Goal: Task Accomplishment & Management: Manage account settings

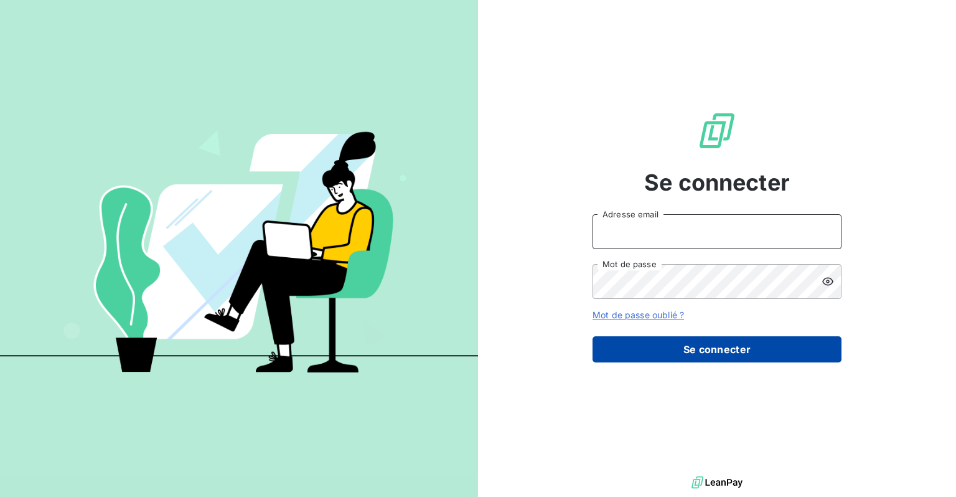
type input "[EMAIL_ADDRESS][DOMAIN_NAME]"
click at [699, 350] on button "Se connecter" at bounding box center [716, 349] width 249 height 26
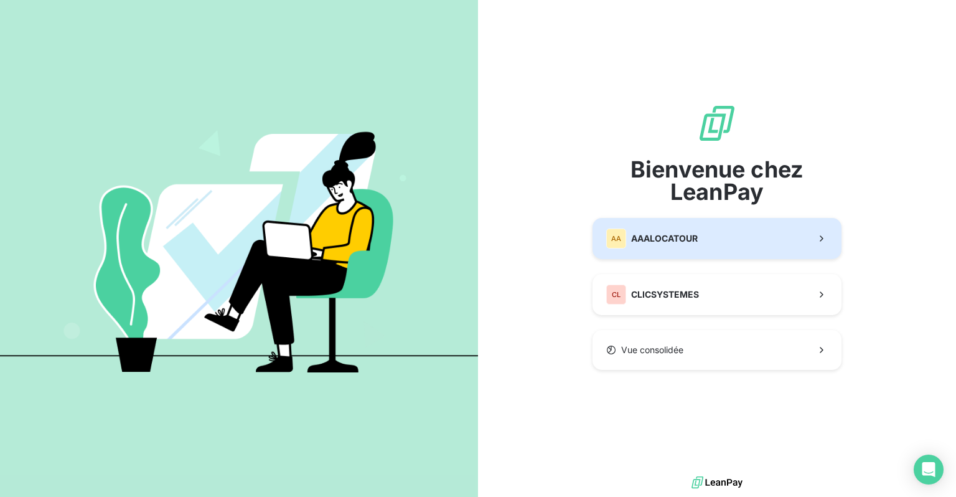
click at [684, 241] on span "AAALOCATOUR" at bounding box center [664, 238] width 67 height 12
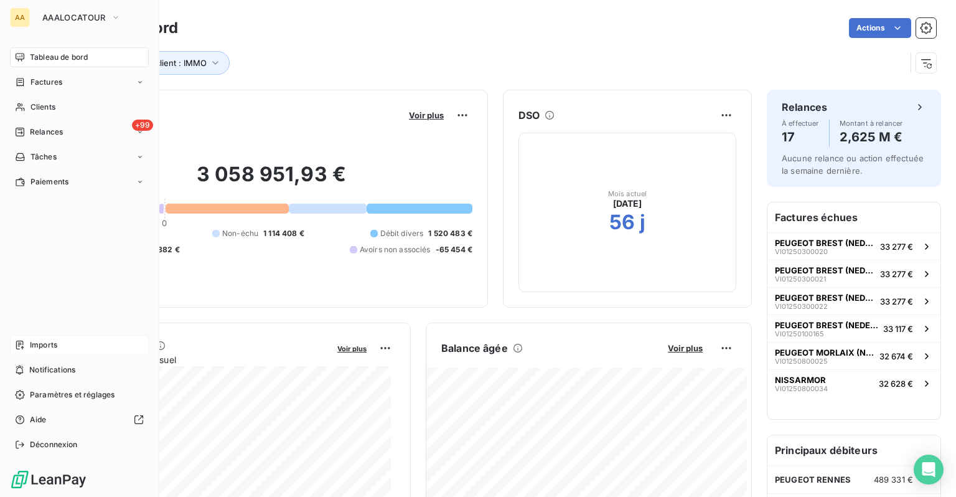
click at [35, 347] on span "Imports" at bounding box center [43, 344] width 27 height 11
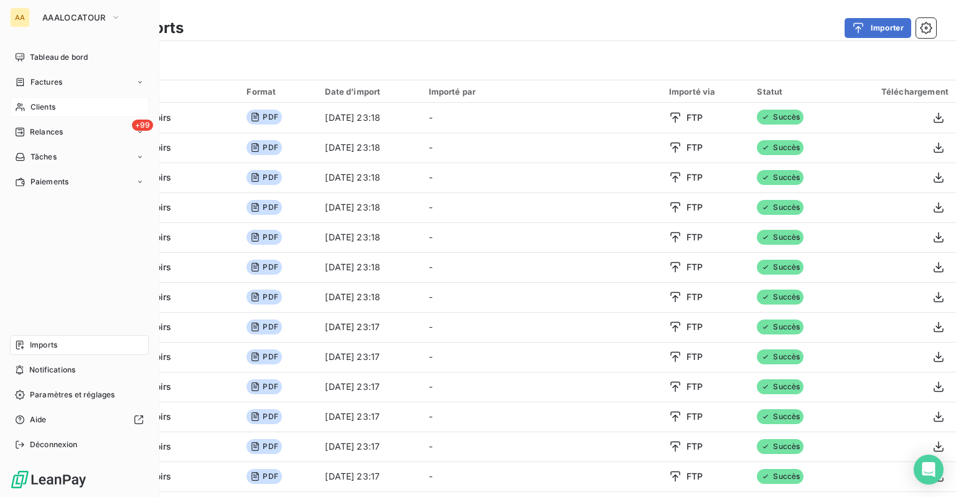
click at [35, 102] on span "Clients" at bounding box center [42, 106] width 25 height 11
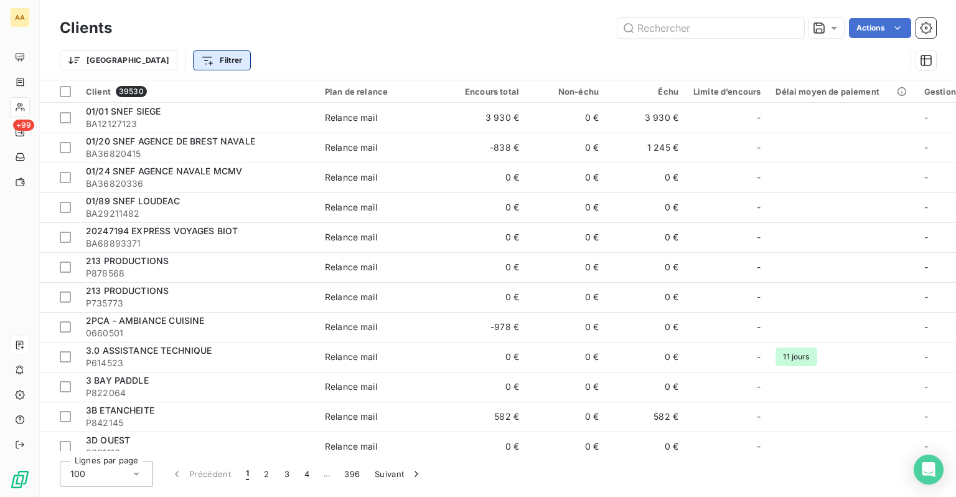
click at [165, 61] on html "AA +99 Clients Actions Trier Filtrer Client 39530 Plan de relance Encours total…" at bounding box center [478, 248] width 956 height 497
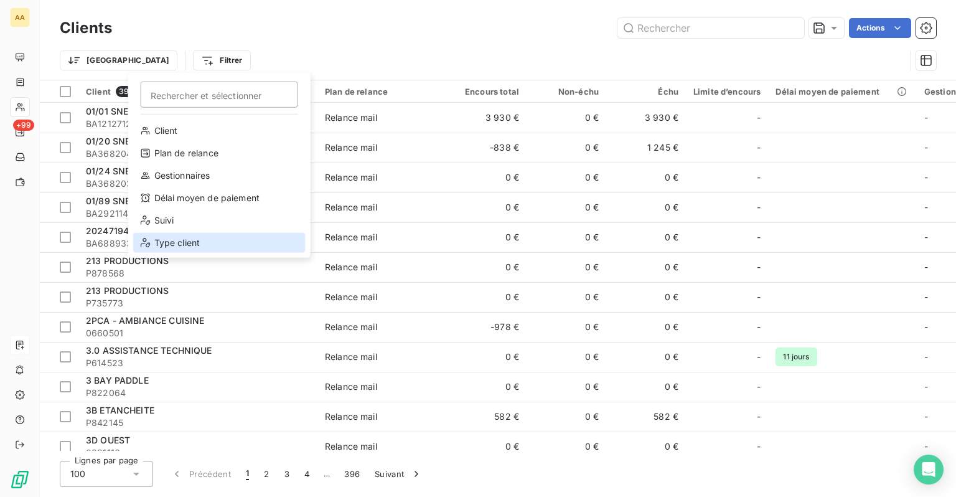
click at [194, 236] on div "Type client" at bounding box center [219, 243] width 172 height 20
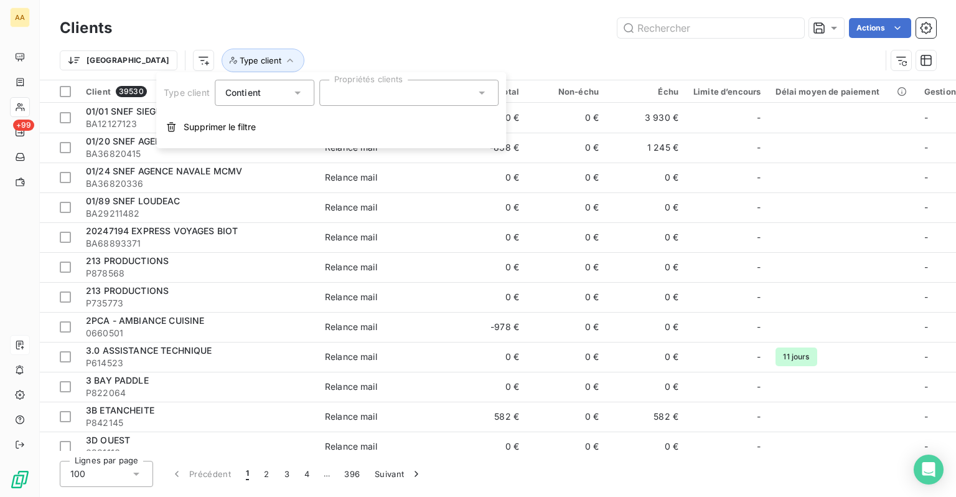
click at [363, 98] on div at bounding box center [408, 93] width 179 height 26
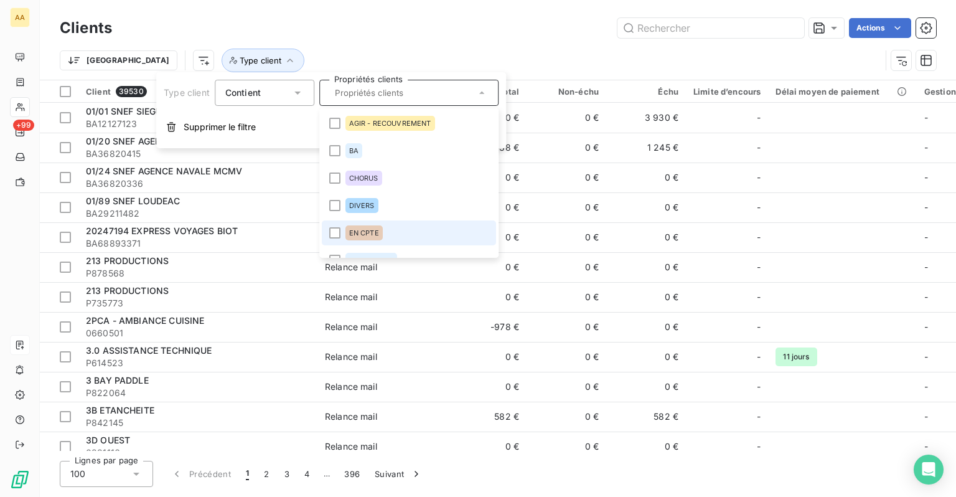
scroll to position [62, 0]
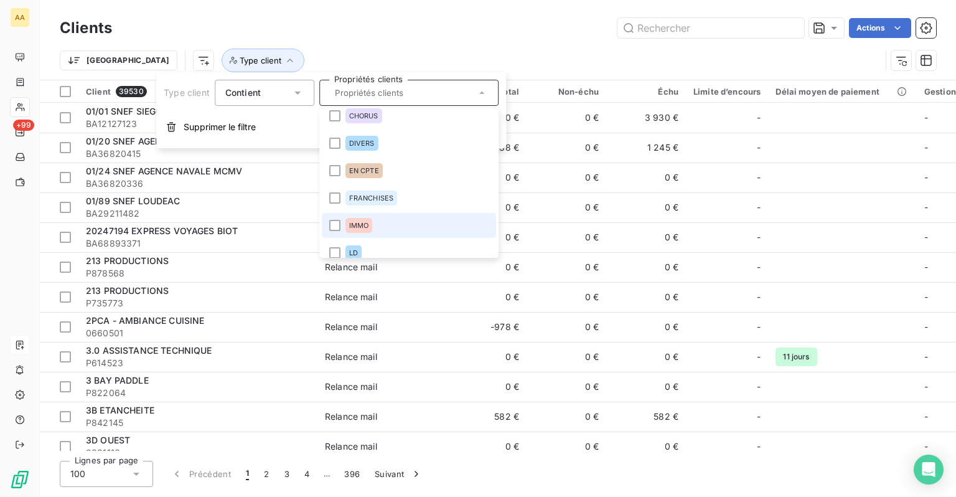
click at [363, 225] on span "IMMO" at bounding box center [359, 225] width 20 height 7
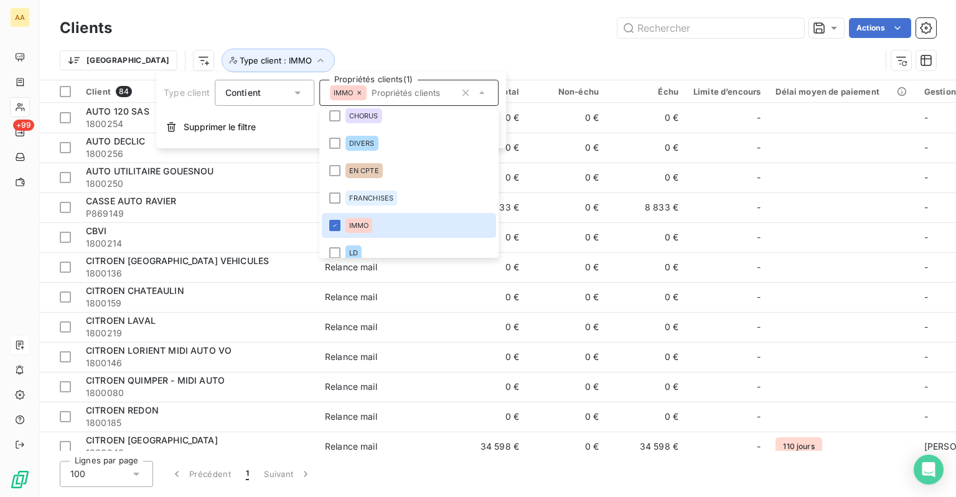
click at [413, 24] on div "Actions" at bounding box center [531, 28] width 809 height 20
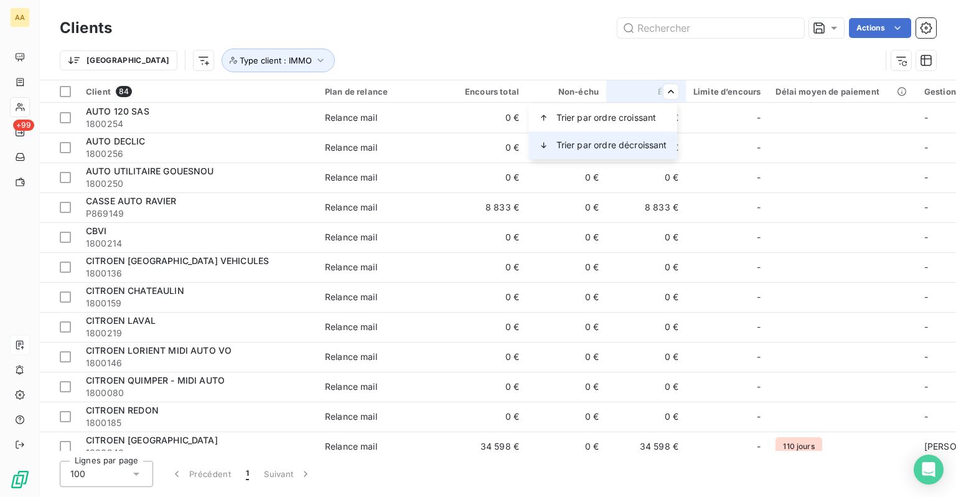
click at [621, 145] on span "Trier par ordre décroissant" at bounding box center [611, 145] width 111 height 12
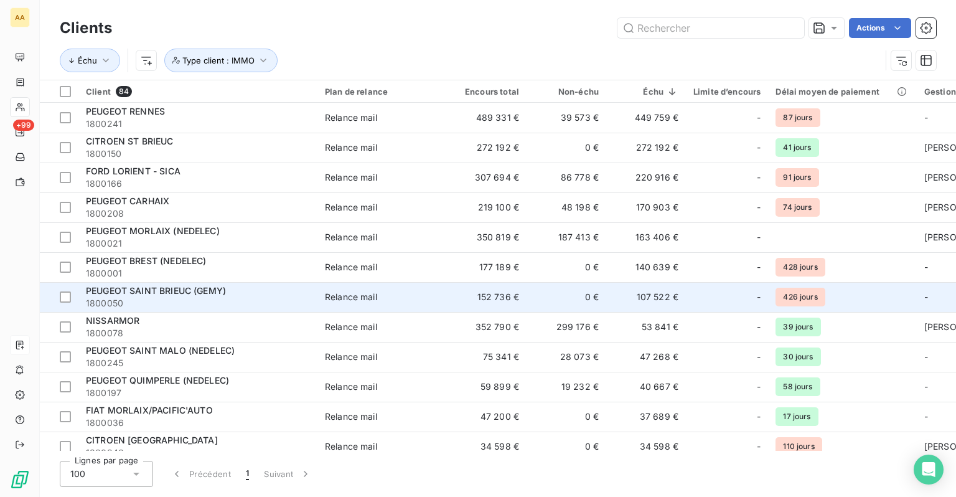
click at [513, 298] on td "152 736 €" at bounding box center [487, 297] width 80 height 30
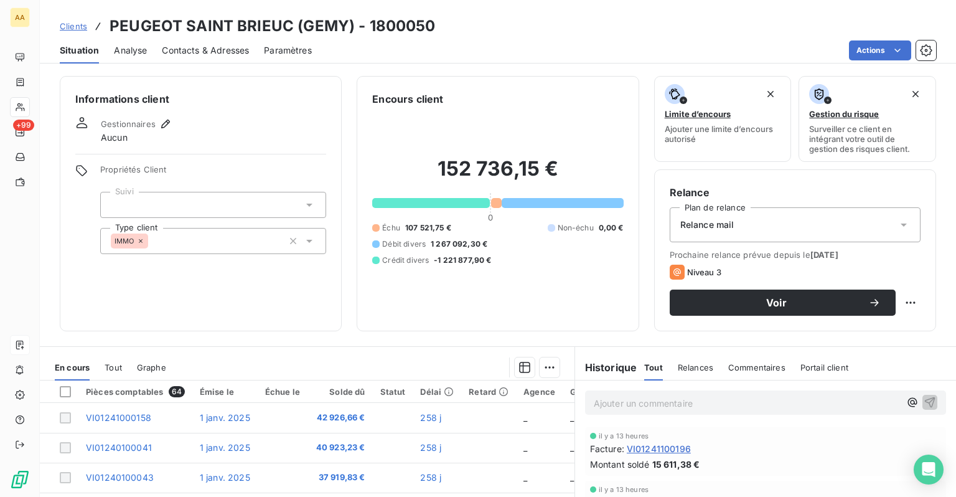
scroll to position [159, 0]
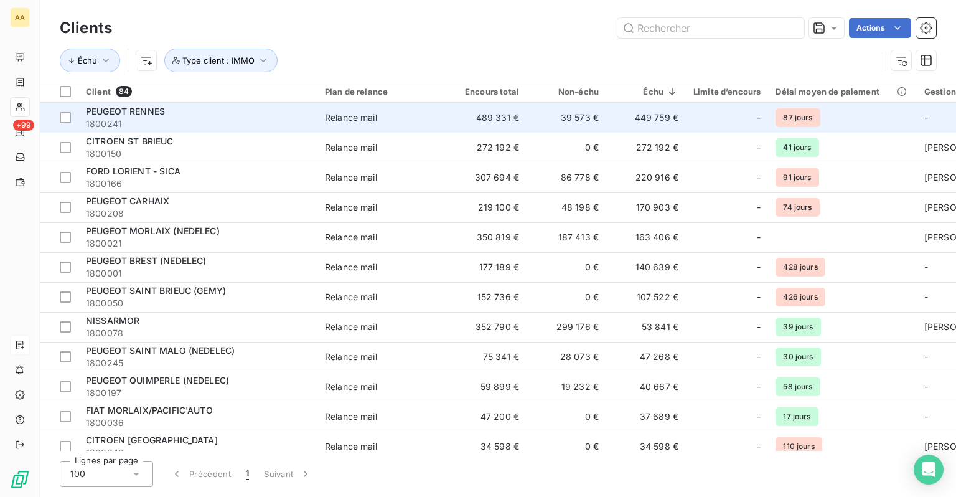
click at [376, 114] on div "Relance mail" at bounding box center [351, 117] width 52 height 12
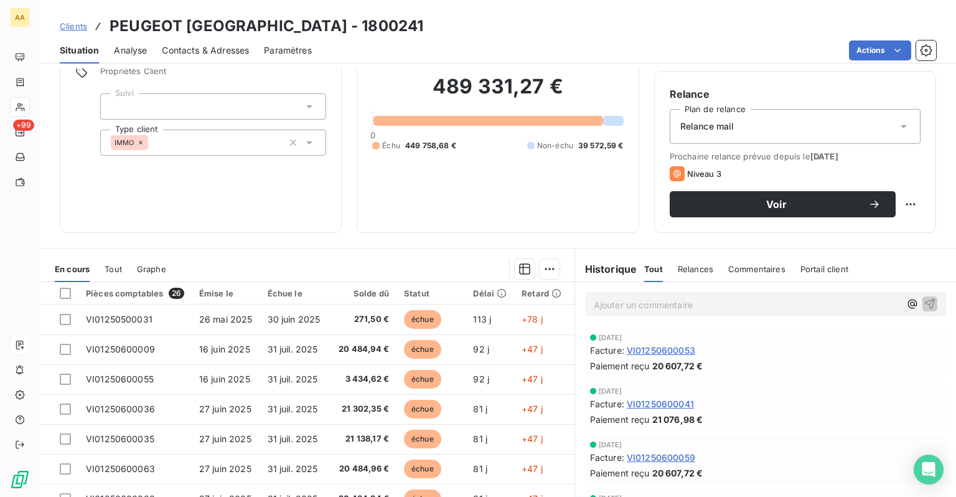
scroll to position [159, 0]
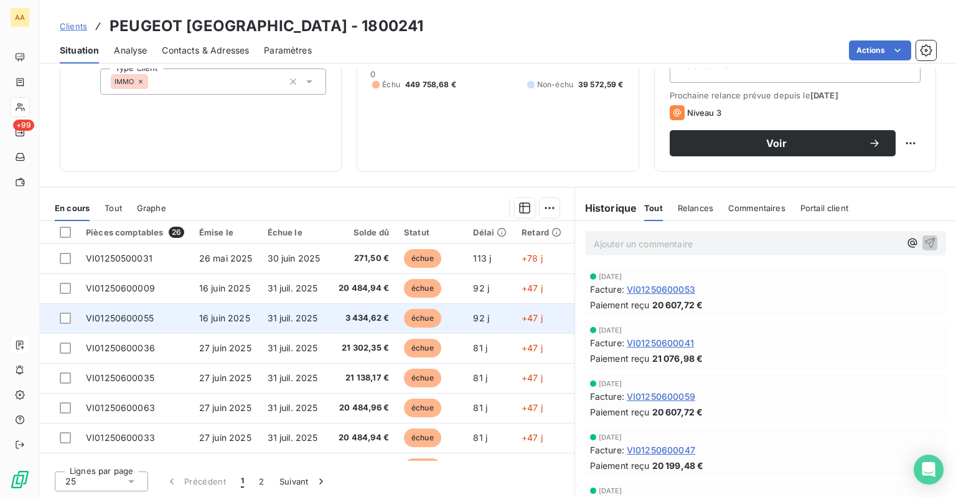
click at [162, 322] on td "VI01250600055" at bounding box center [134, 318] width 113 height 30
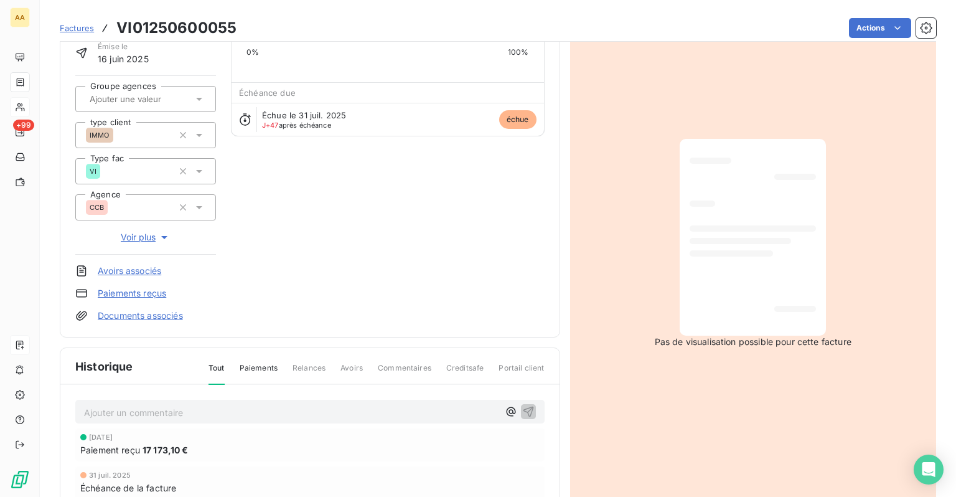
scroll to position [1, 0]
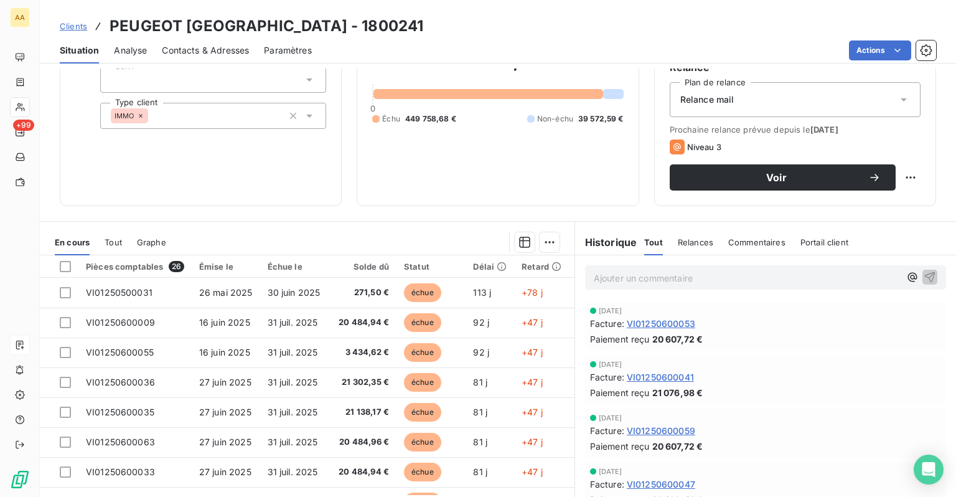
scroll to position [97, 0]
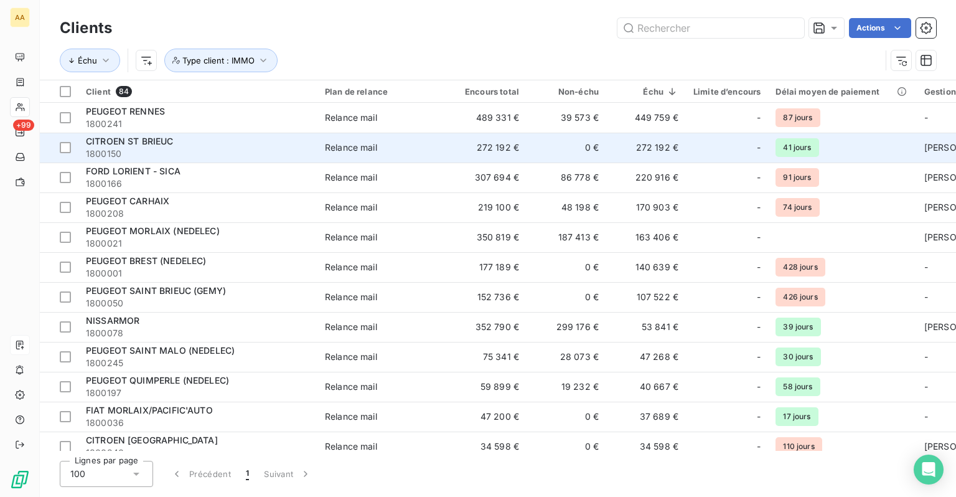
click at [219, 146] on div "CITROEN ST BRIEUC" at bounding box center [198, 141] width 224 height 12
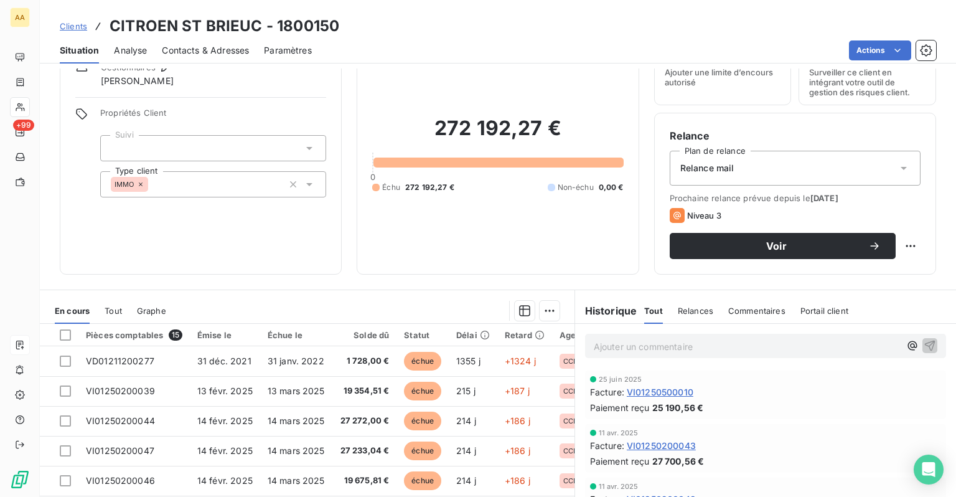
scroll to position [124, 0]
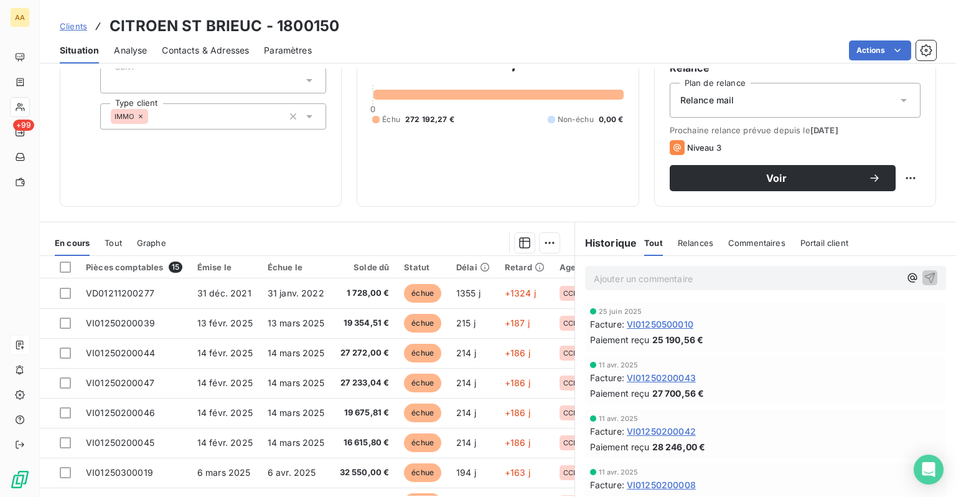
click at [741, 236] on div "Commentaires" at bounding box center [756, 243] width 57 height 26
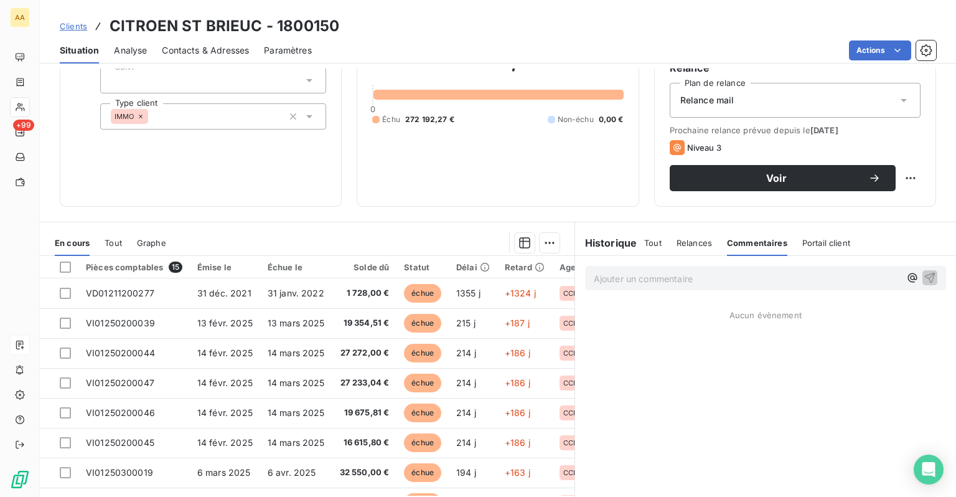
click at [619, 283] on p "Ajouter un commentaire ﻿" at bounding box center [747, 279] width 306 height 16
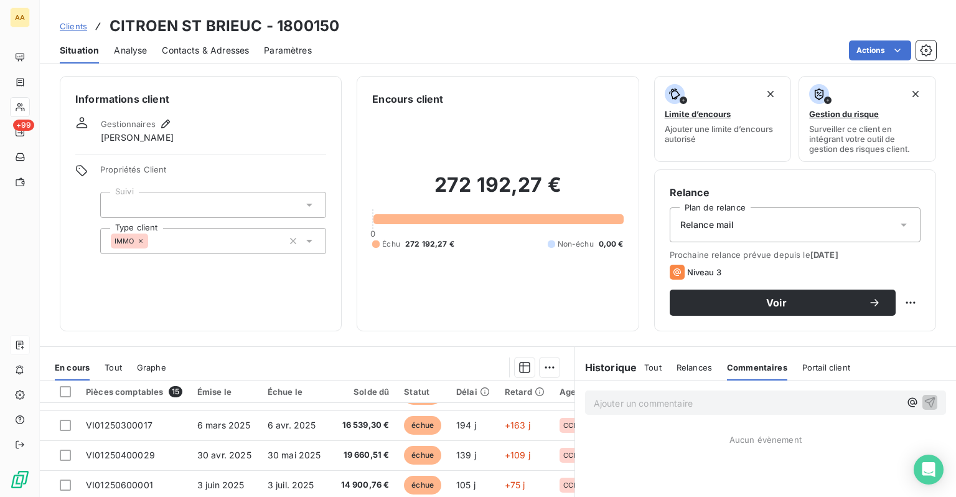
scroll to position [159, 0]
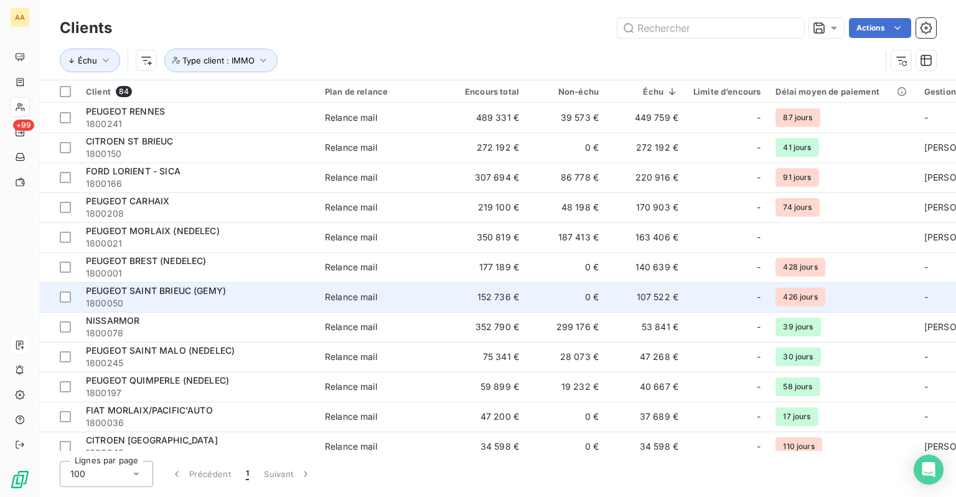
click at [258, 297] on span "1800050" at bounding box center [198, 303] width 224 height 12
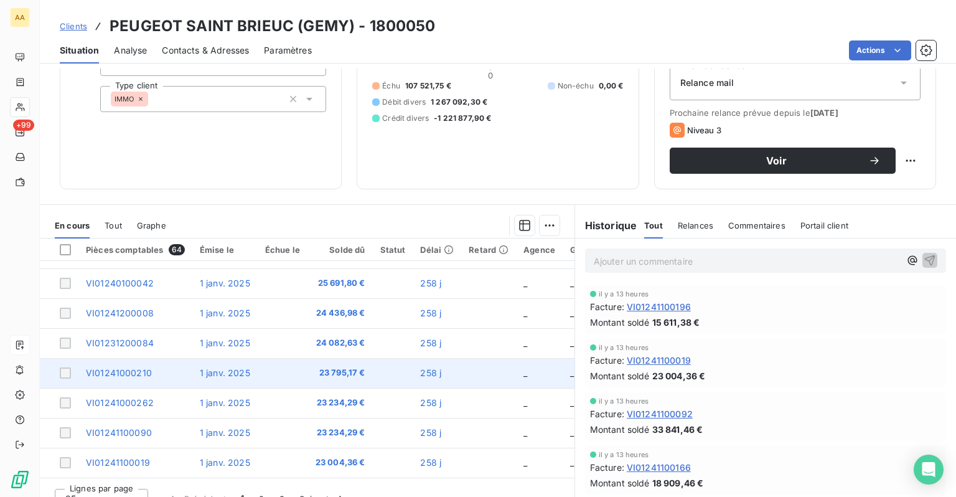
scroll to position [159, 0]
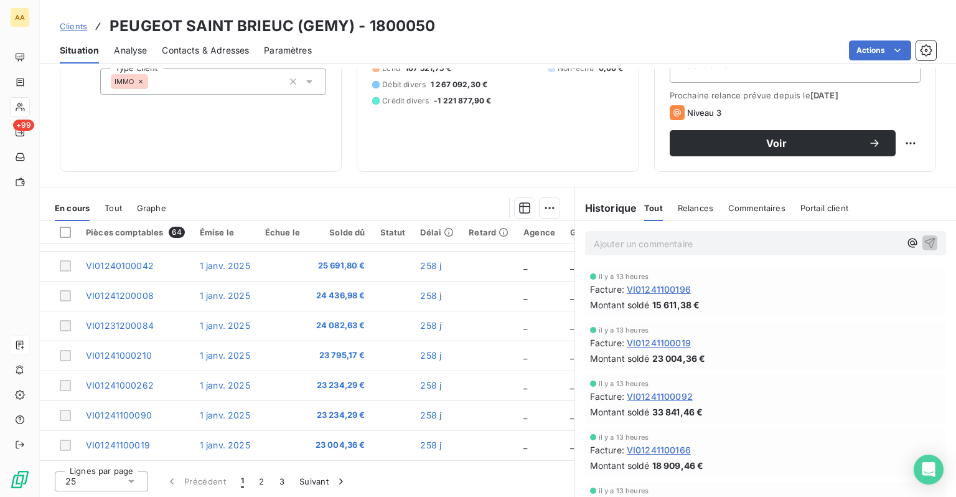
click at [98, 487] on div "25" at bounding box center [101, 481] width 93 height 20
click at [94, 452] on span "100" at bounding box center [87, 457] width 15 height 12
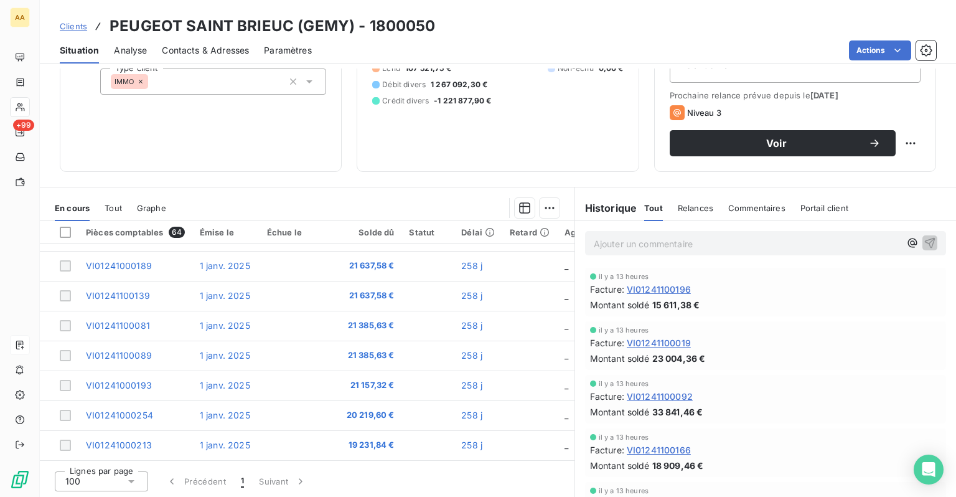
scroll to position [642, 0]
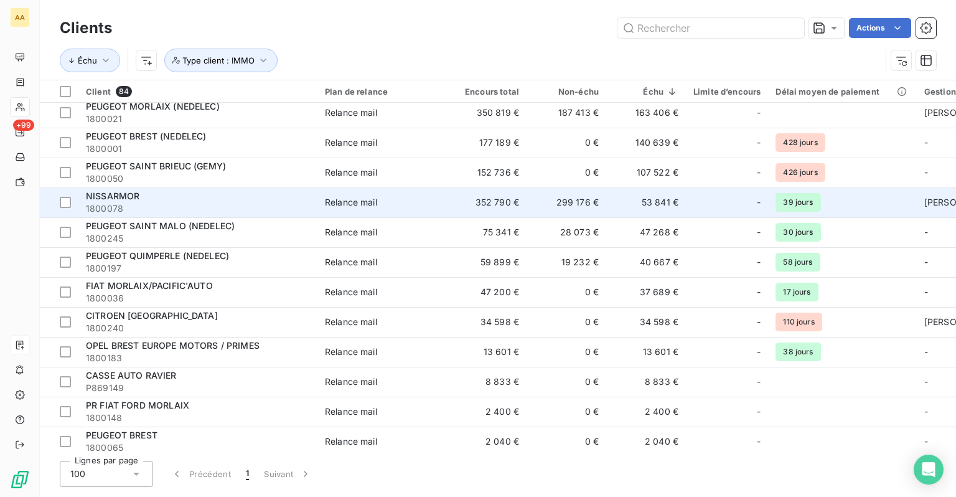
scroll to position [62, 0]
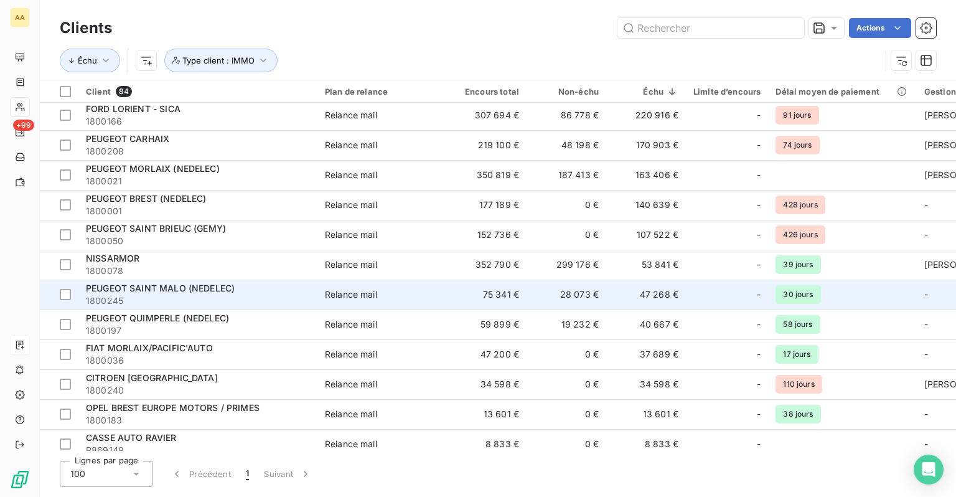
click at [149, 289] on span "PEUGEOT SAINT MALO (NEDELEC)" at bounding box center [160, 288] width 149 height 11
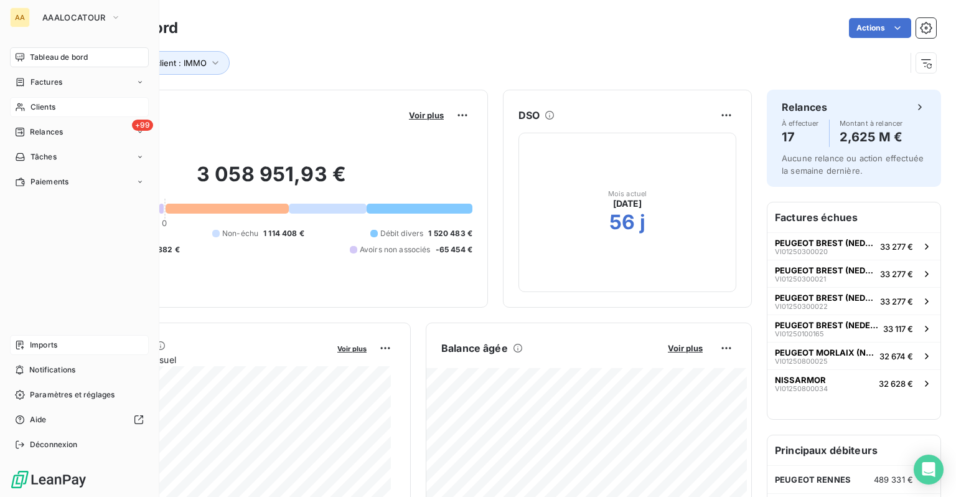
click at [24, 103] on icon at bounding box center [20, 107] width 11 height 10
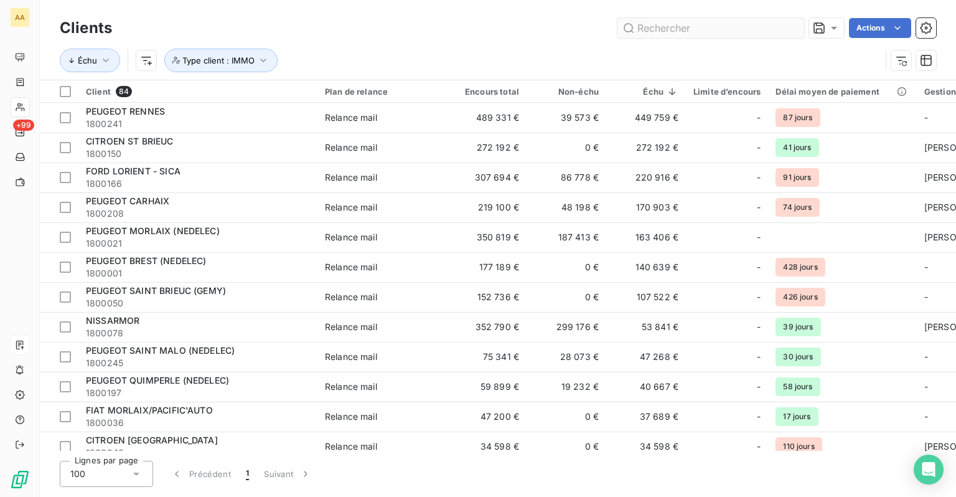
click at [707, 29] on input "text" at bounding box center [710, 28] width 187 height 20
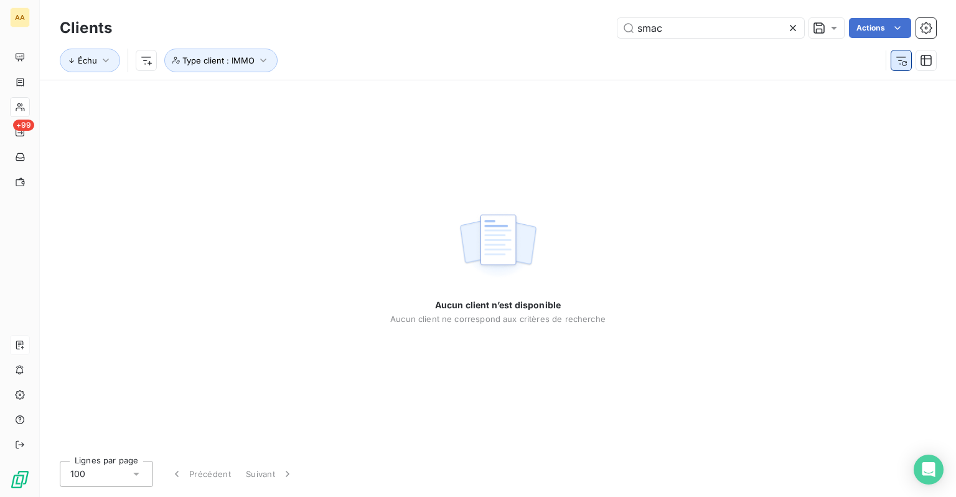
type input "smac"
click at [895, 61] on icon "button" at bounding box center [901, 60] width 12 height 12
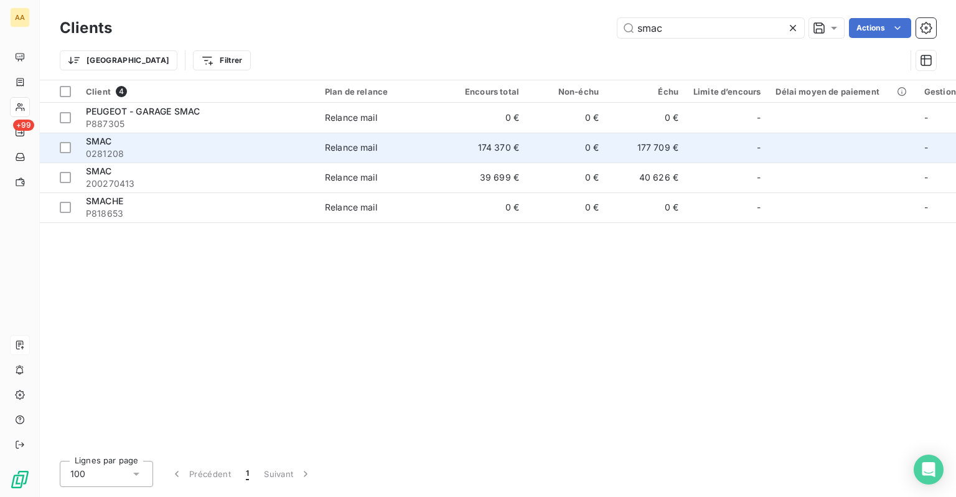
click at [136, 154] on span "0281208" at bounding box center [198, 153] width 224 height 12
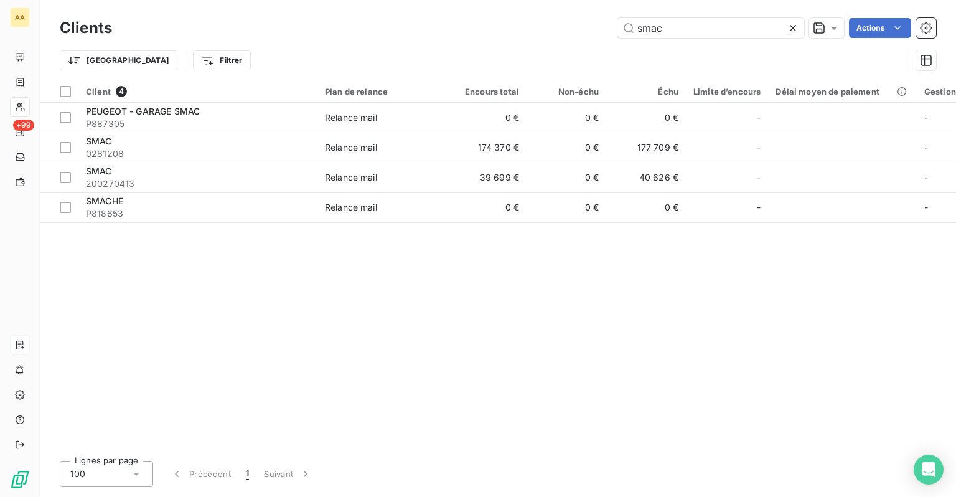
click at [789, 29] on icon at bounding box center [793, 28] width 12 height 12
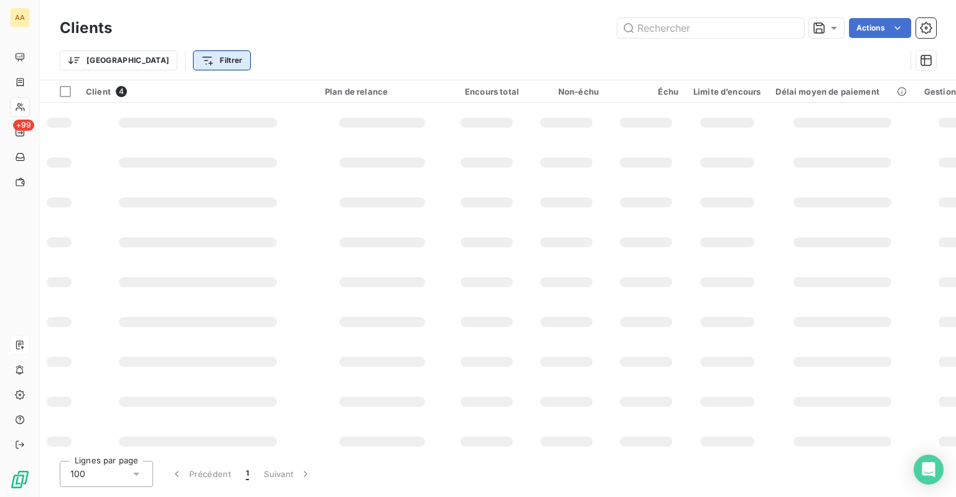
click at [155, 57] on html "AA +99 Clients Actions Trier Filtrer Client 4 Plan de relance Encours total Non…" at bounding box center [478, 248] width 956 height 497
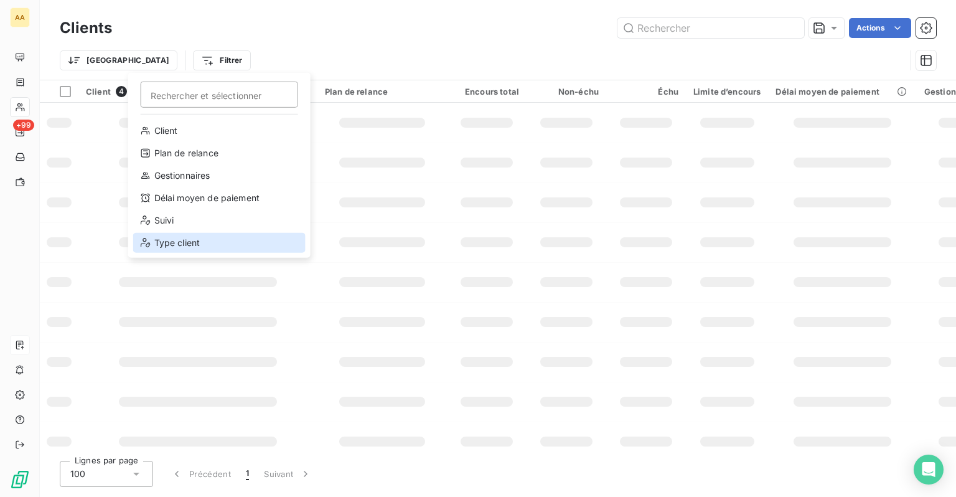
click at [186, 248] on div "Type client" at bounding box center [219, 243] width 172 height 20
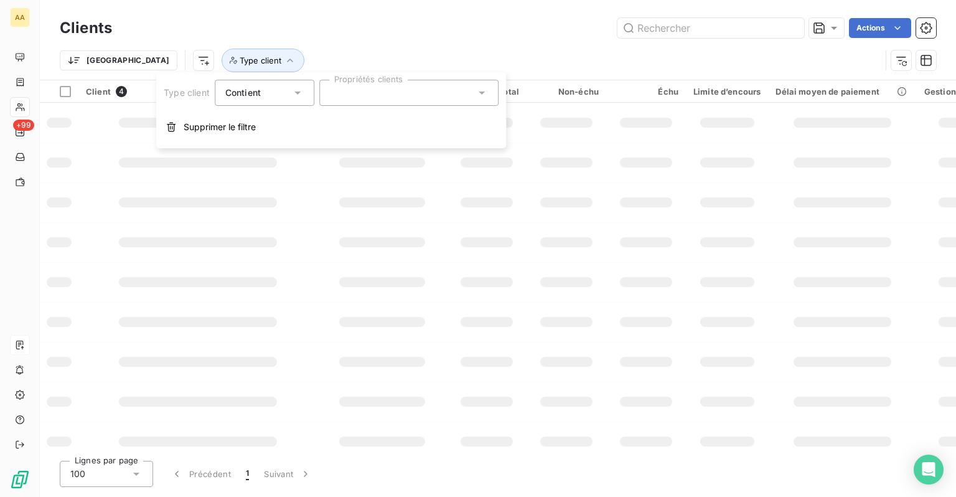
click at [363, 89] on div at bounding box center [408, 93] width 179 height 26
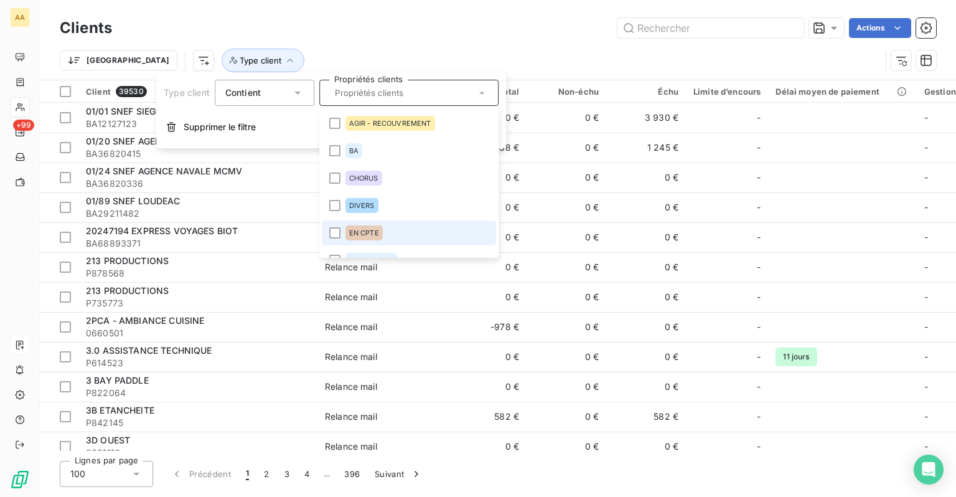
scroll to position [124, 0]
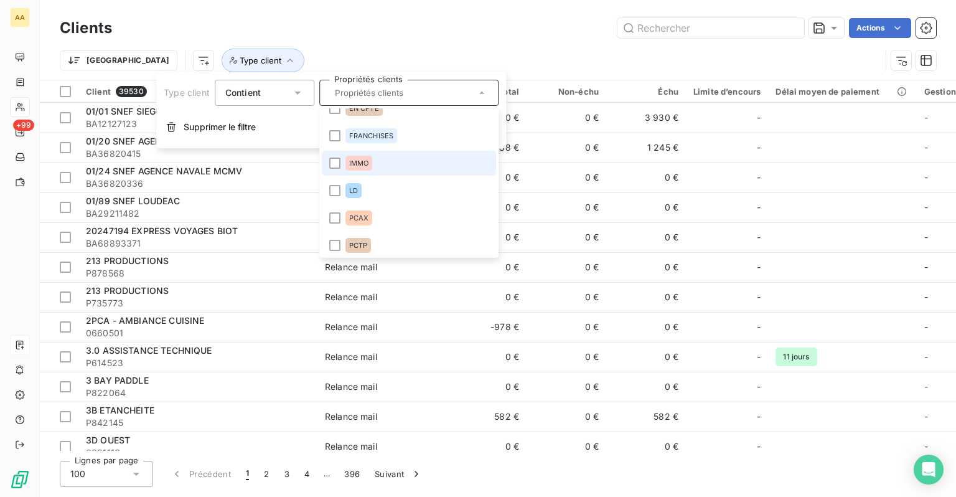
click at [355, 170] on li "IMMO" at bounding box center [409, 163] width 174 height 25
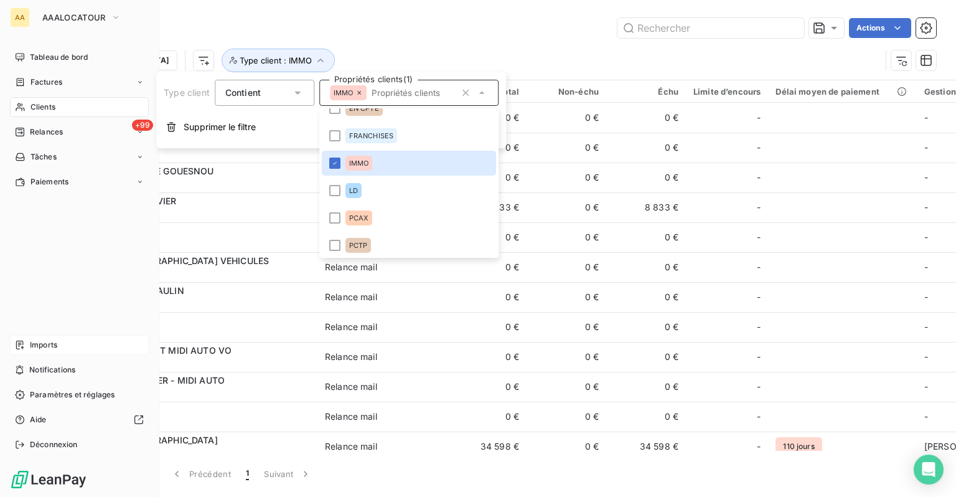
click at [34, 103] on span "Clients" at bounding box center [42, 106] width 25 height 11
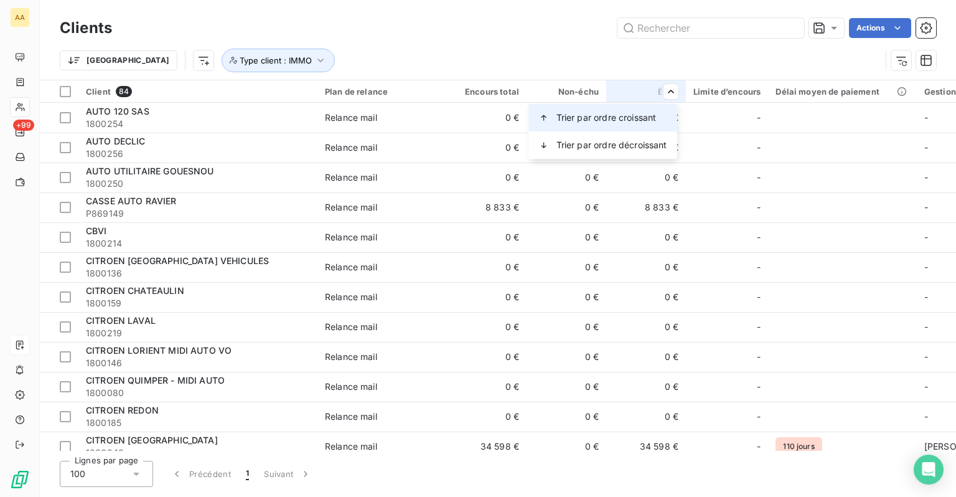
click at [635, 115] on span "Trier par ordre croissant" at bounding box center [606, 117] width 100 height 12
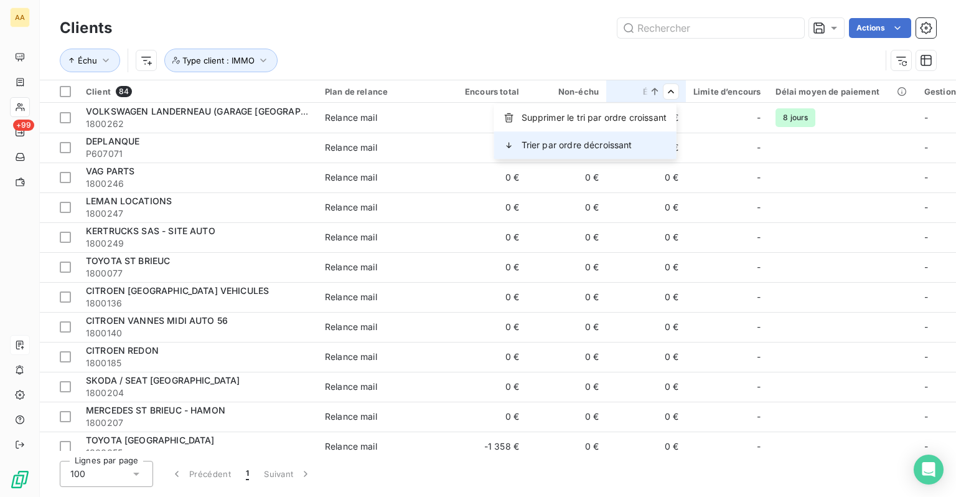
click at [634, 152] on div "Trier par ordre décroissant" at bounding box center [585, 144] width 182 height 27
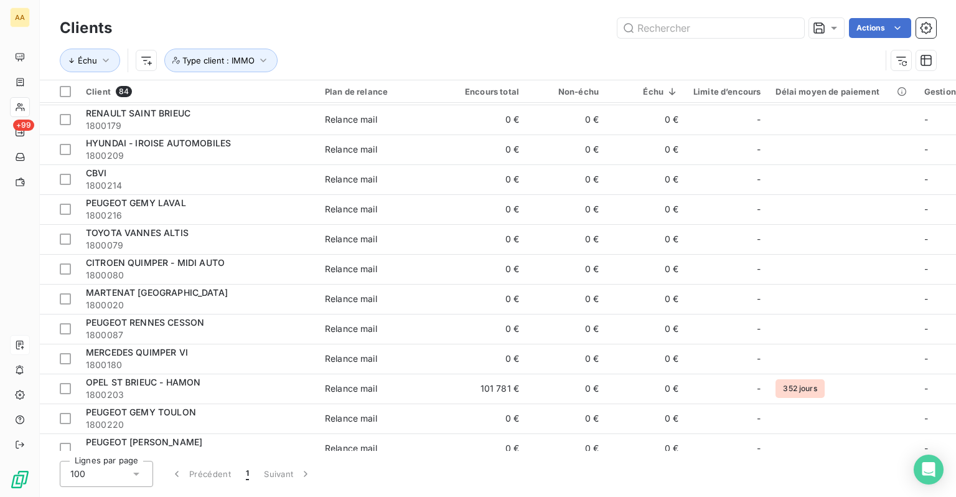
scroll to position [871, 0]
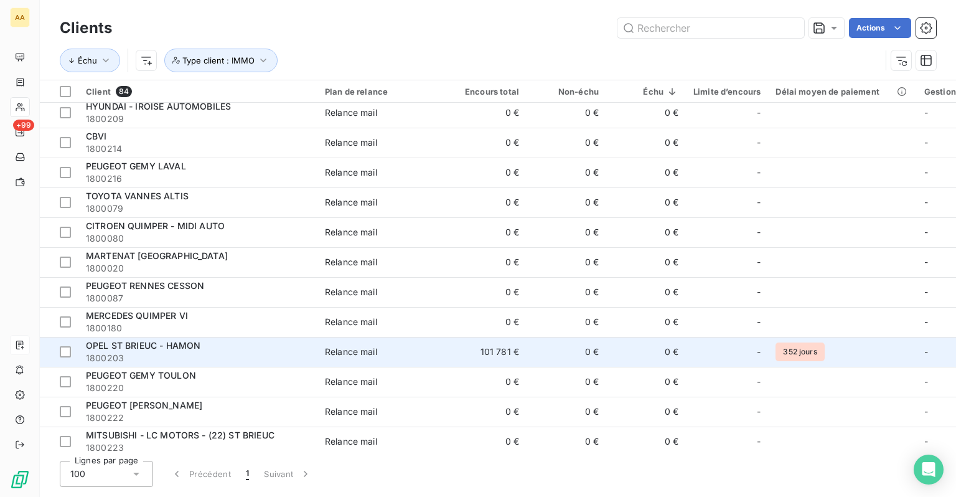
click at [485, 352] on td "101 781 €" at bounding box center [487, 352] width 80 height 30
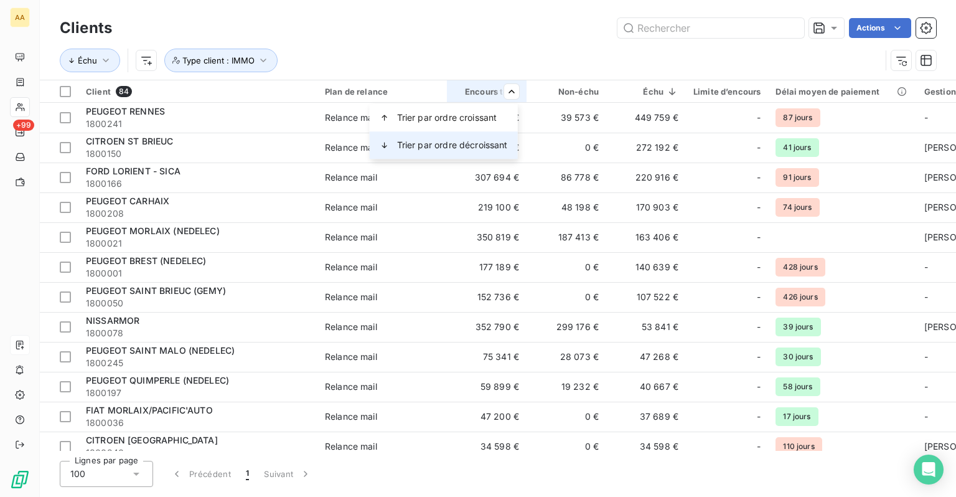
click at [463, 137] on div "Trier par ordre décroissant" at bounding box center [444, 144] width 148 height 27
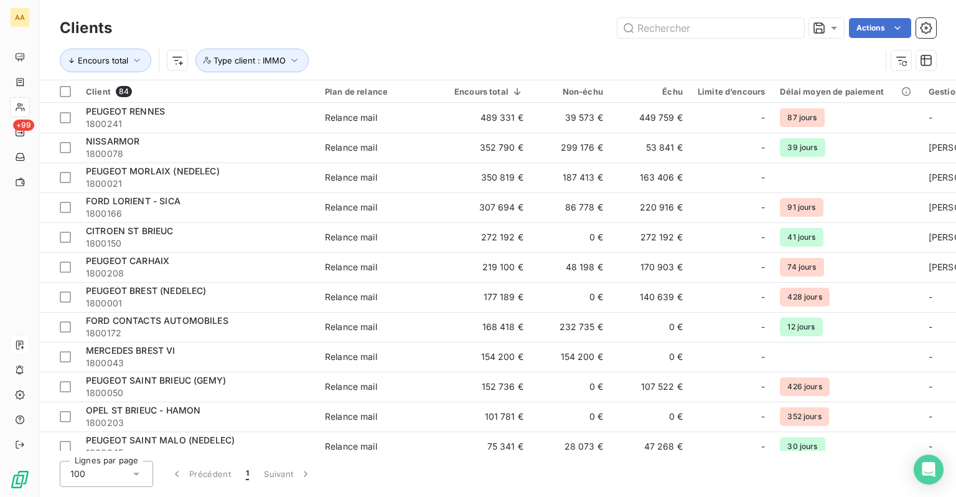
scroll to position [62, 0]
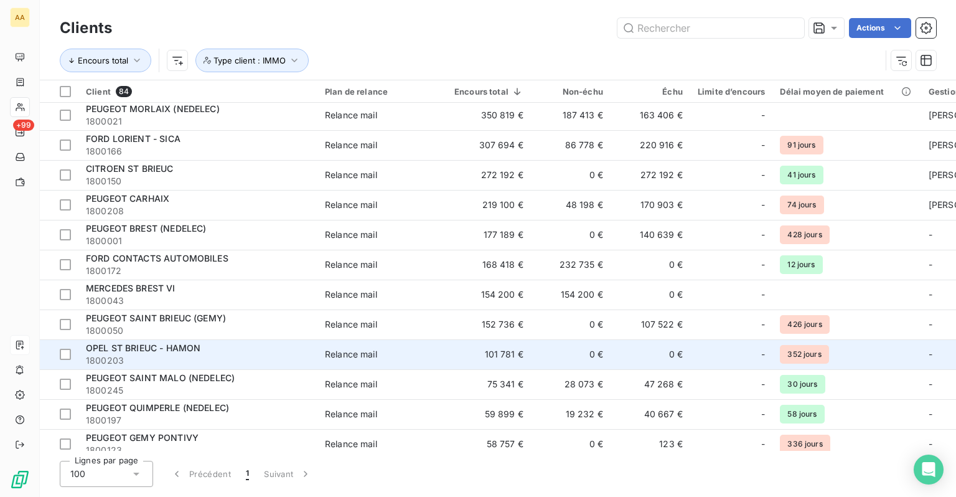
click at [398, 364] on td "Relance mail" at bounding box center [381, 354] width 129 height 30
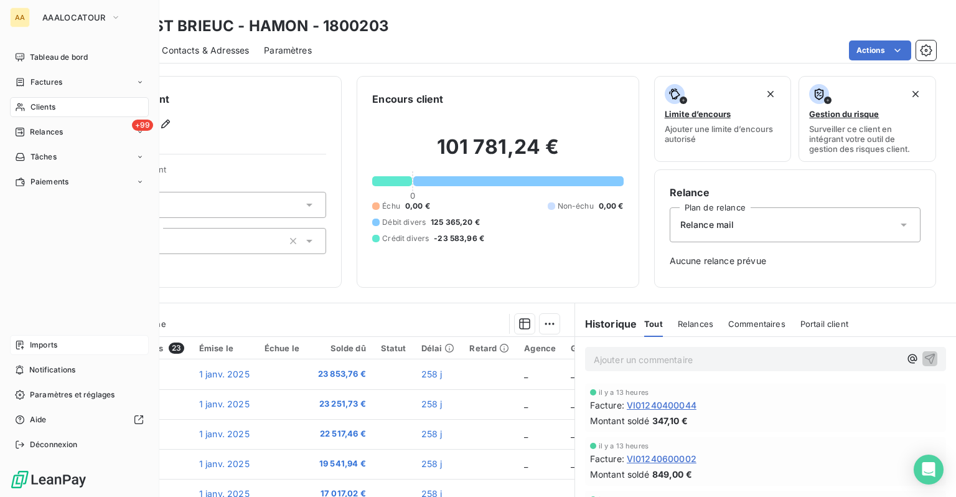
click at [40, 342] on span "Imports" at bounding box center [43, 344] width 27 height 11
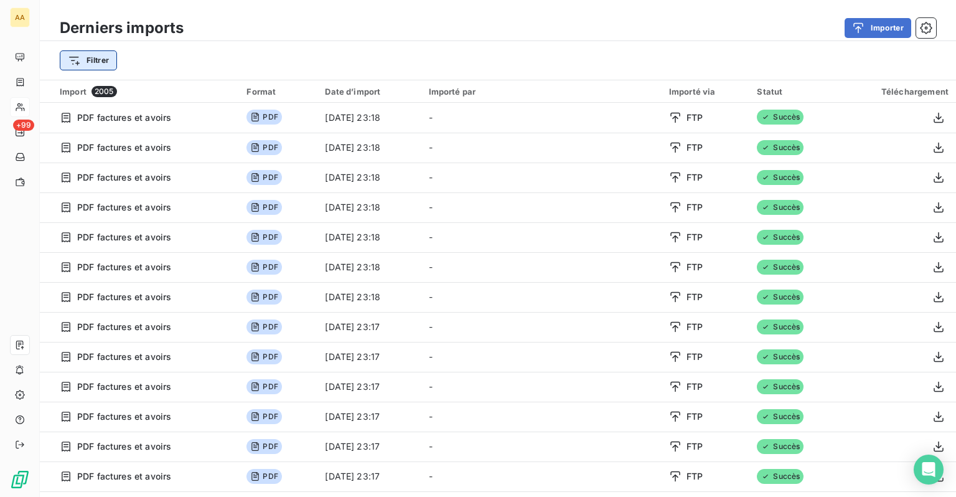
click at [85, 64] on html "AA +99 Derniers imports Importer Filtrer Import 2005 Format Date d’import Impor…" at bounding box center [478, 248] width 956 height 497
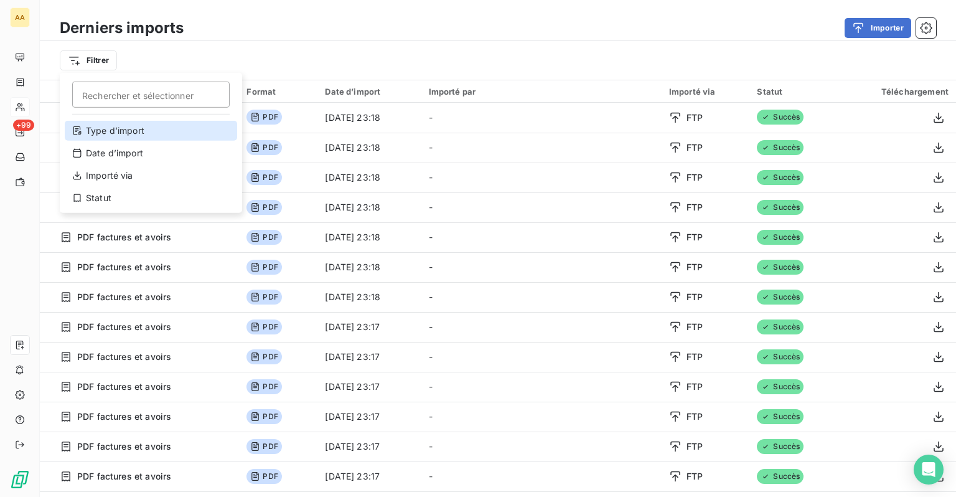
click at [102, 133] on div "Type d’import" at bounding box center [151, 131] width 172 height 20
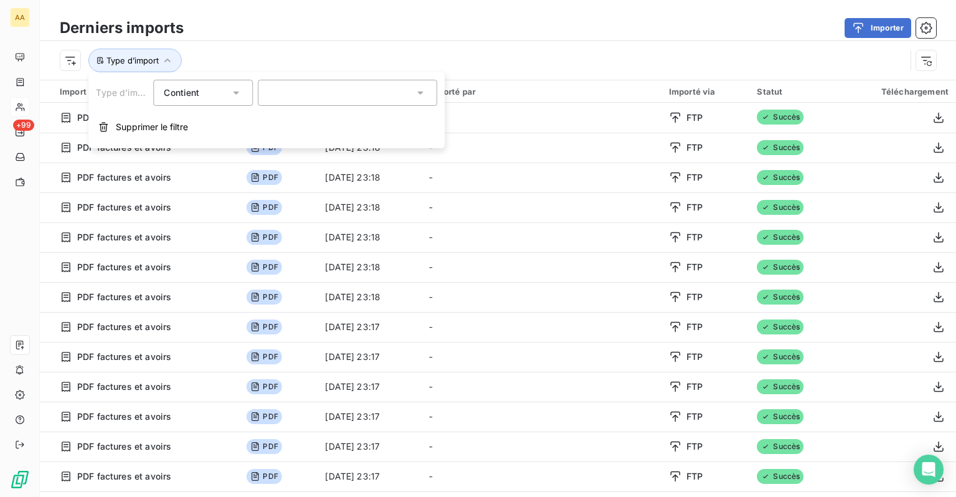
click at [280, 91] on div at bounding box center [347, 93] width 179 height 26
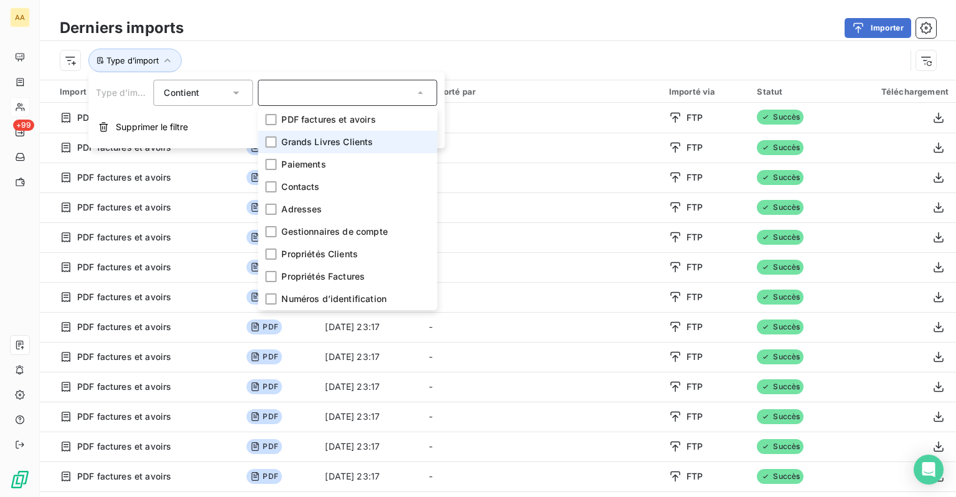
click at [297, 133] on li "Grands Livres Clients" at bounding box center [347, 142] width 179 height 22
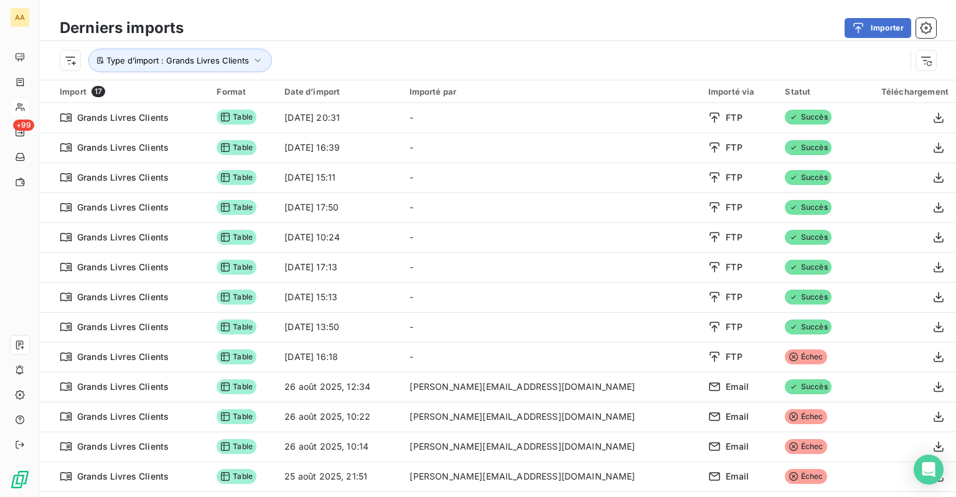
click at [548, 44] on div "Type d’import : Grands Livres Clients" at bounding box center [498, 60] width 916 height 39
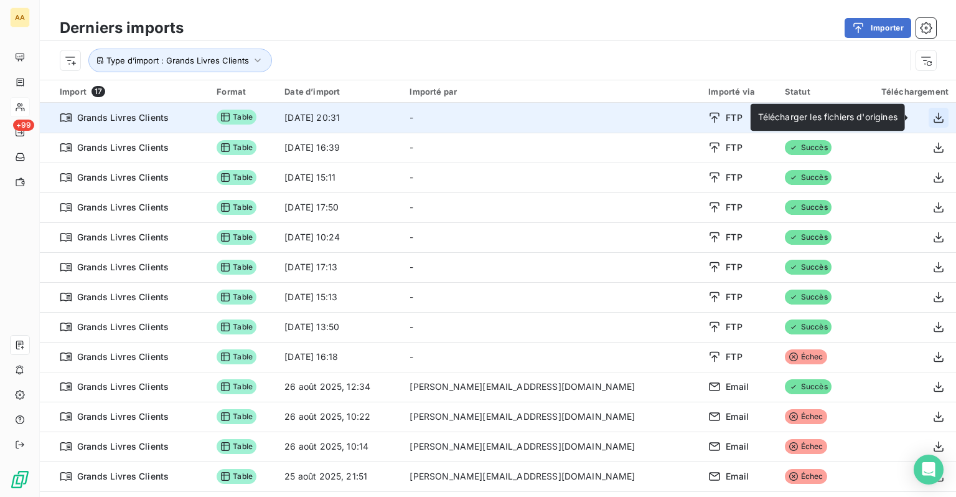
click at [932, 119] on icon "button" at bounding box center [938, 117] width 12 height 12
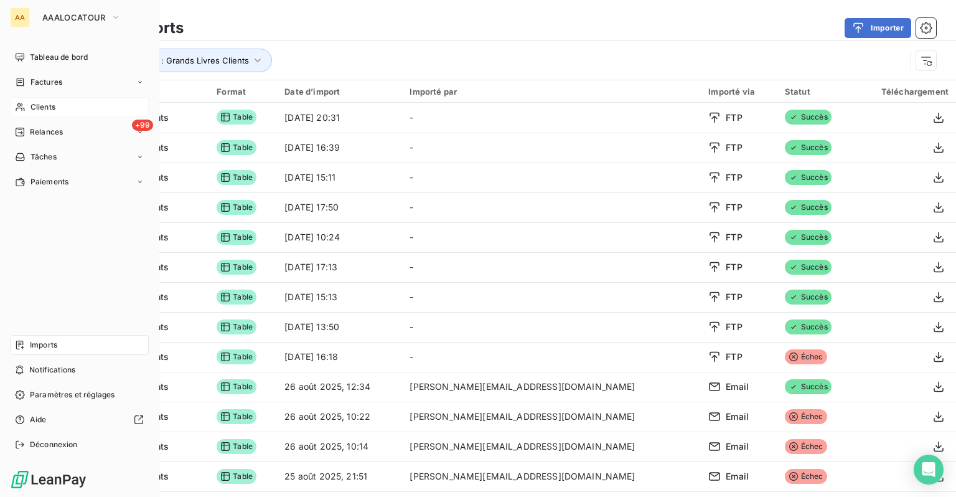
click at [37, 108] on span "Clients" at bounding box center [42, 106] width 25 height 11
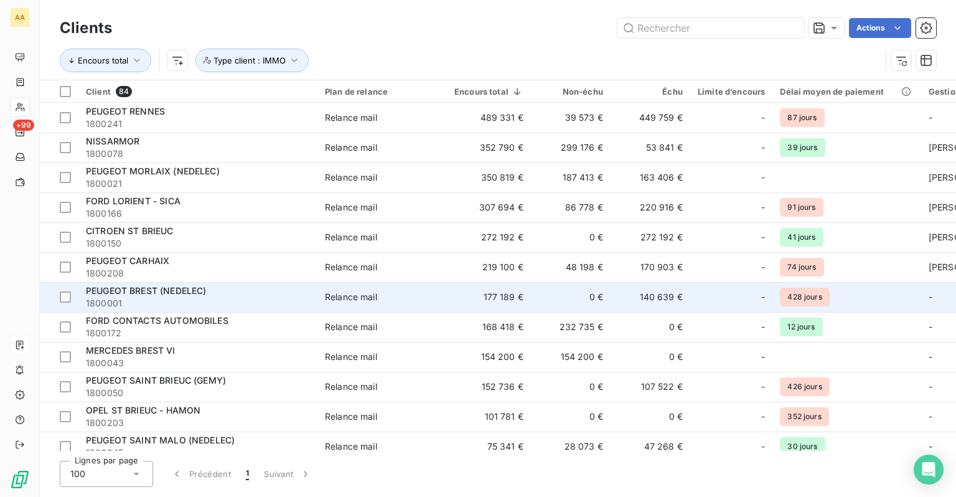
click at [206, 291] on span "PEUGEOT BREST (NEDELEC)" at bounding box center [146, 290] width 120 height 11
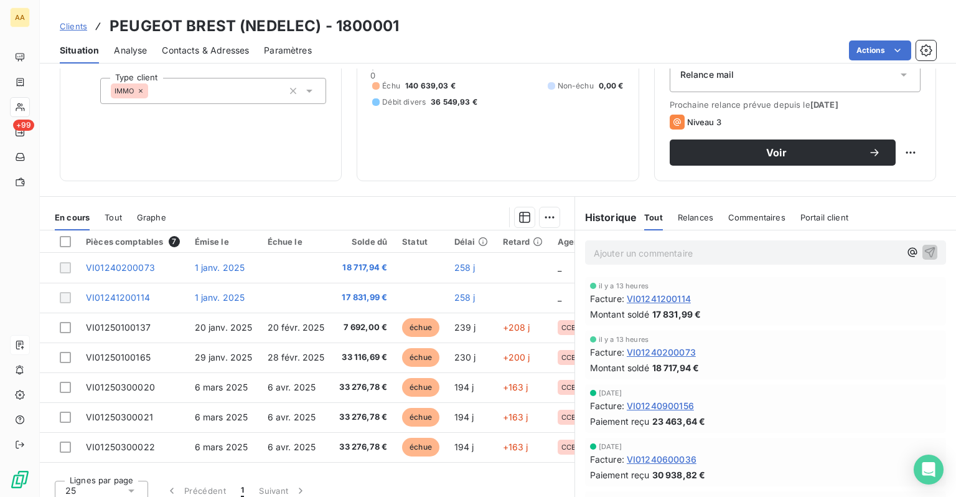
scroll to position [159, 0]
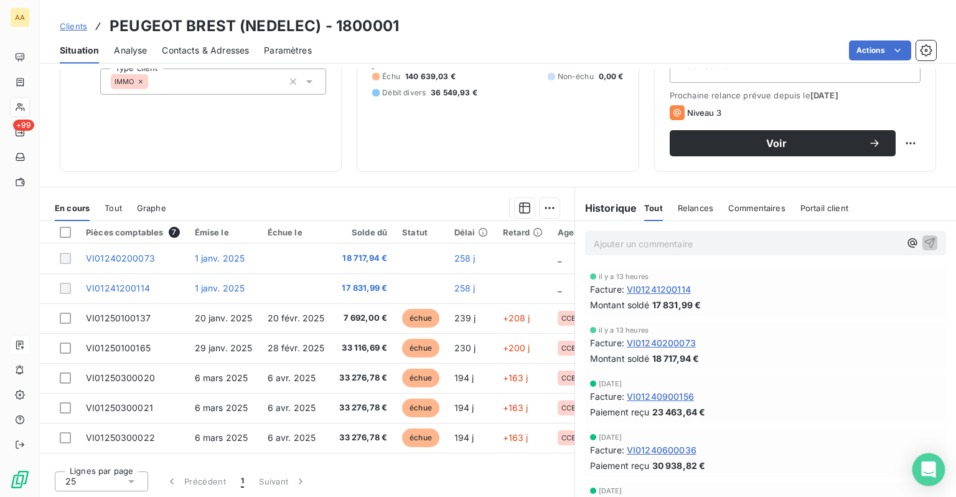
click at [936, 474] on div "Open Intercom Messenger" at bounding box center [928, 469] width 33 height 33
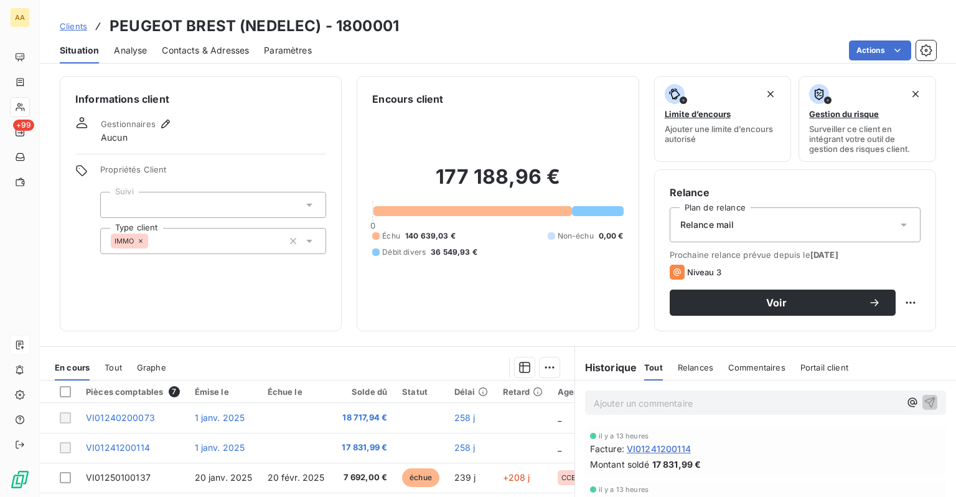
click at [136, 54] on span "Analyse" at bounding box center [130, 50] width 33 height 12
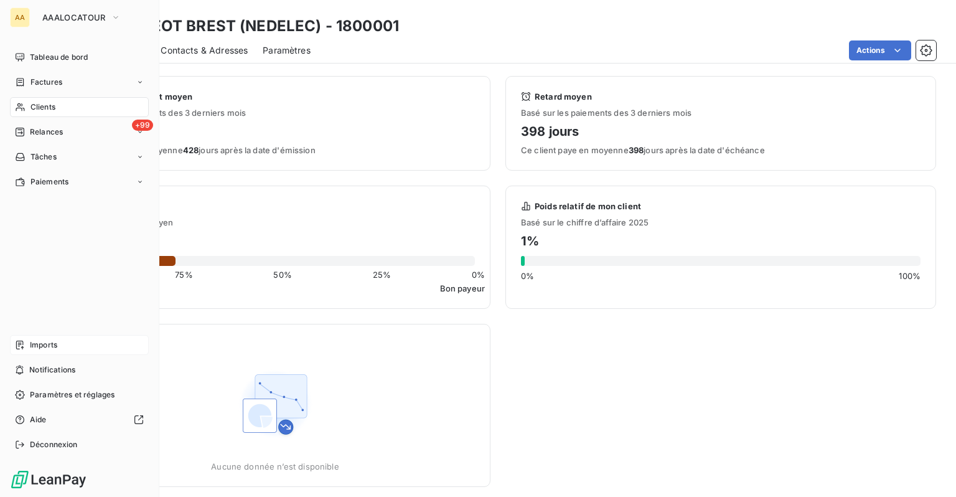
click at [42, 96] on nav "Tableau de bord Factures Clients +99 Relances Tâches Paiements" at bounding box center [79, 119] width 139 height 144
click at [47, 113] on div "Clients" at bounding box center [79, 107] width 139 height 20
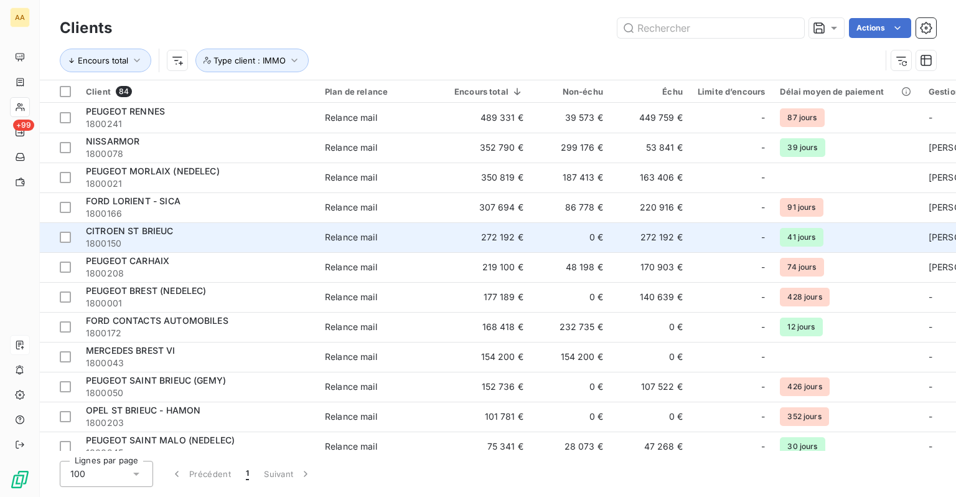
click at [202, 231] on div "CITROEN ST BRIEUC" at bounding box center [198, 231] width 224 height 12
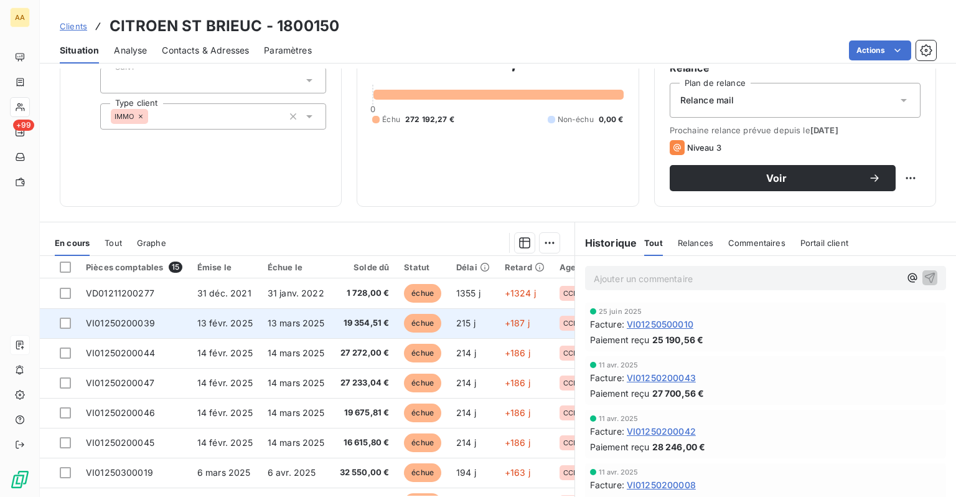
click at [228, 323] on span "13 févr. 2025" at bounding box center [224, 322] width 55 height 11
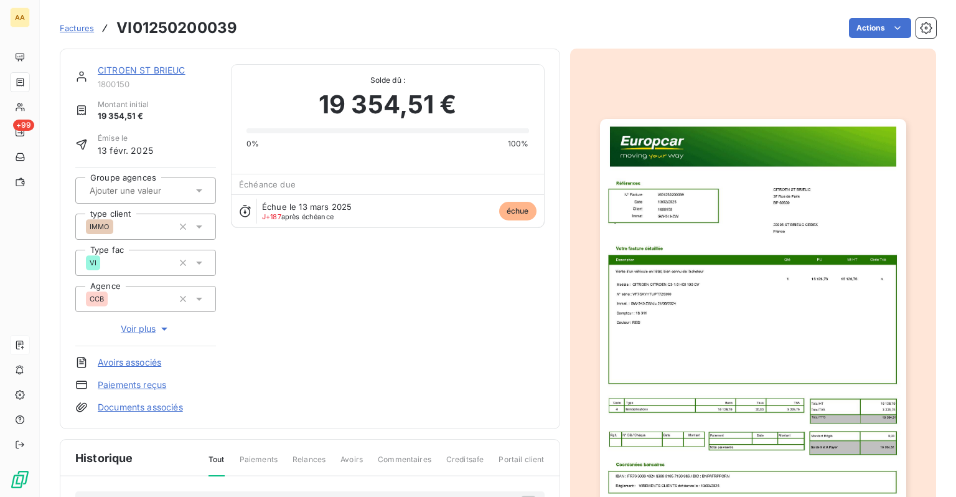
click at [672, 254] on img "button" at bounding box center [753, 335] width 306 height 432
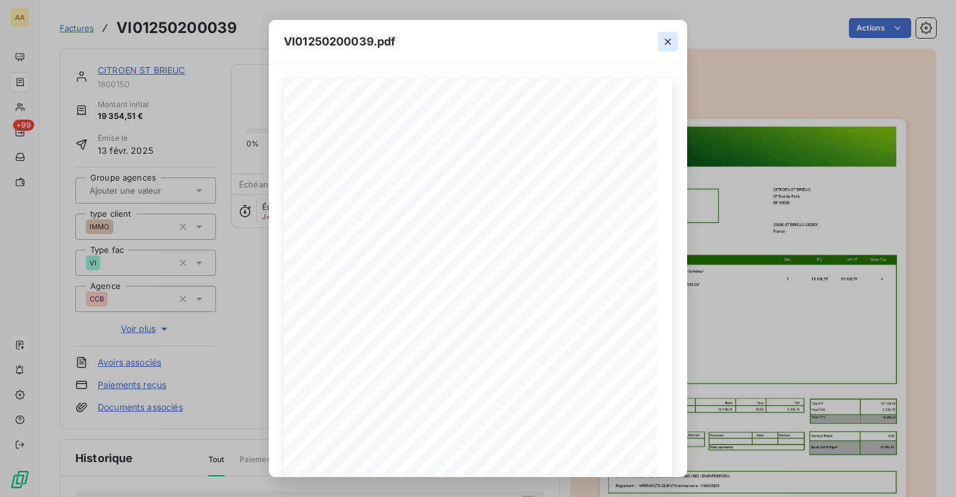
click at [670, 39] on icon "button" at bounding box center [668, 42] width 6 height 6
